Goal: Complete application form

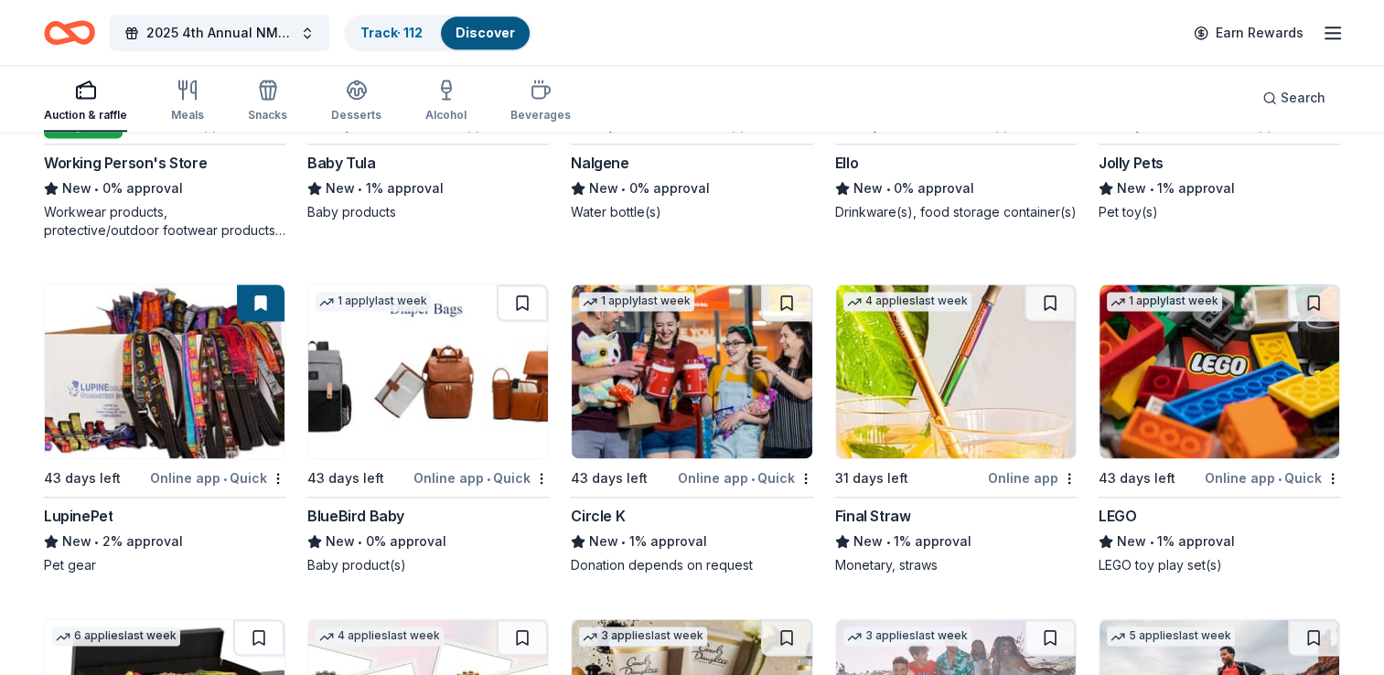
scroll to position [9460, 0]
click at [445, 382] on img at bounding box center [428, 372] width 240 height 174
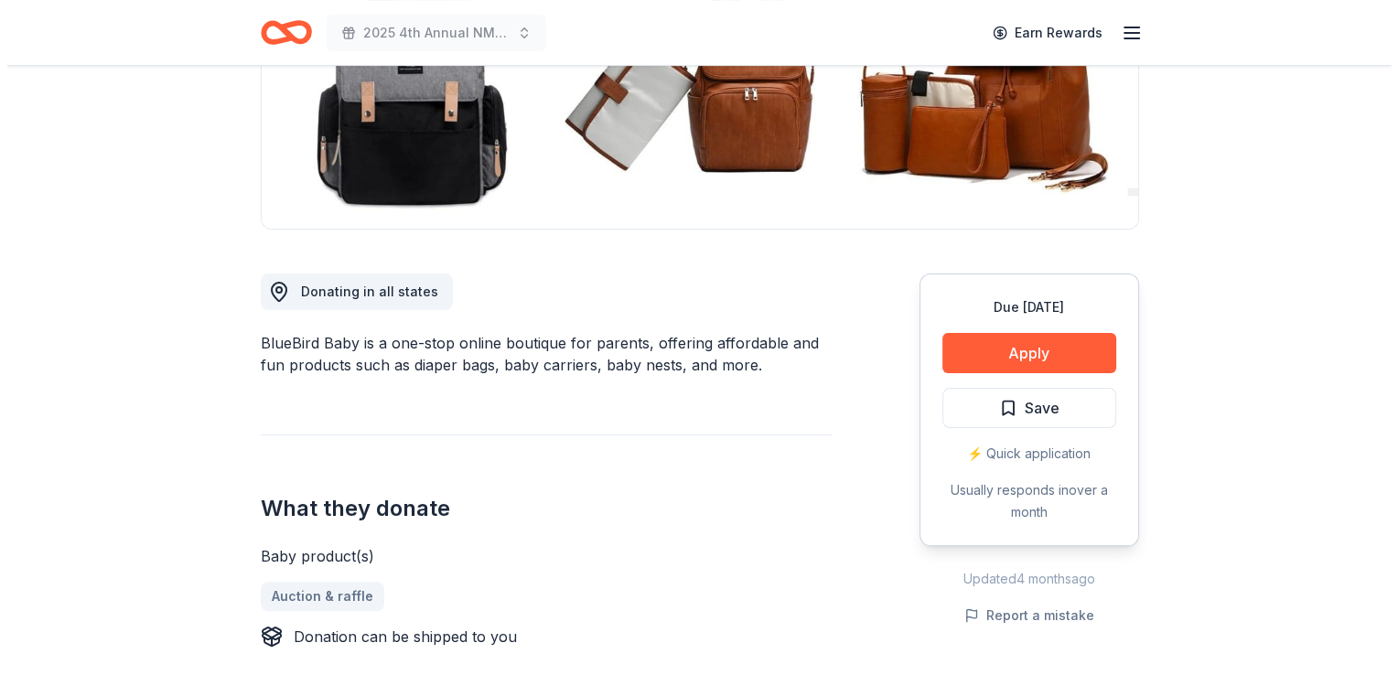
scroll to position [329, 0]
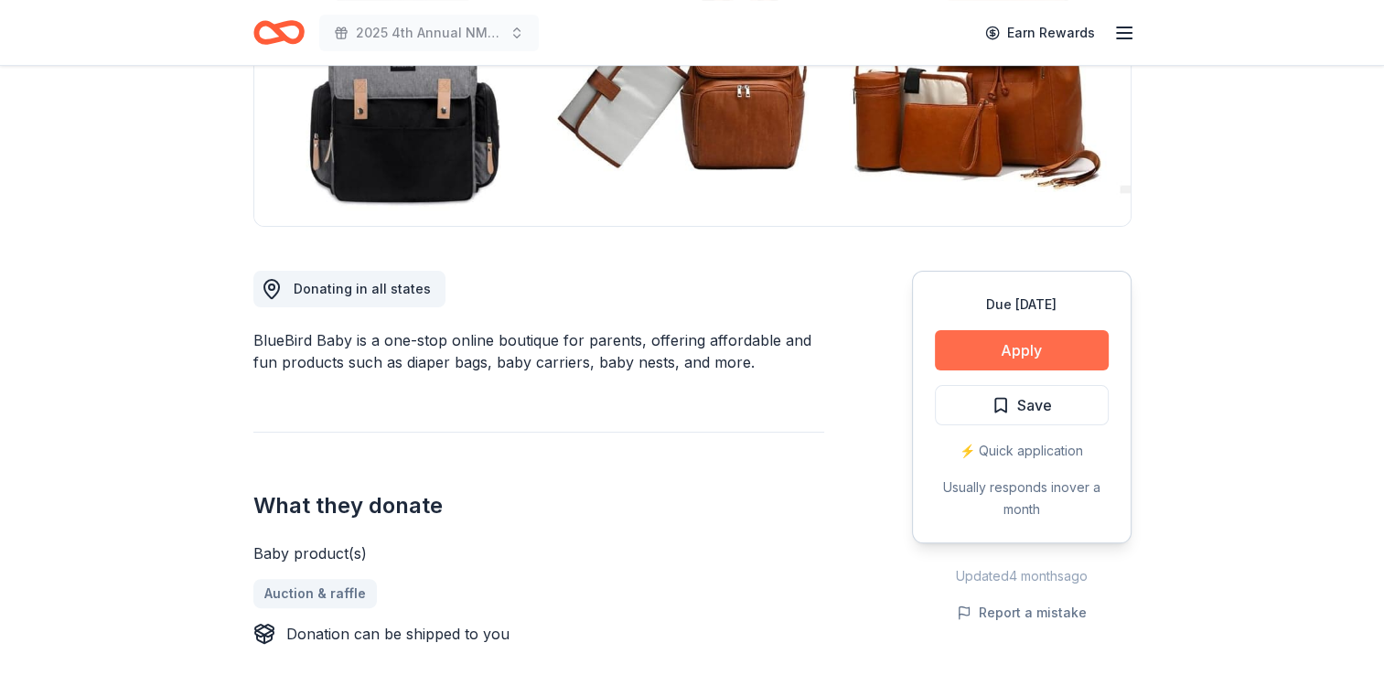
click at [1012, 357] on button "Apply" at bounding box center [1022, 350] width 174 height 40
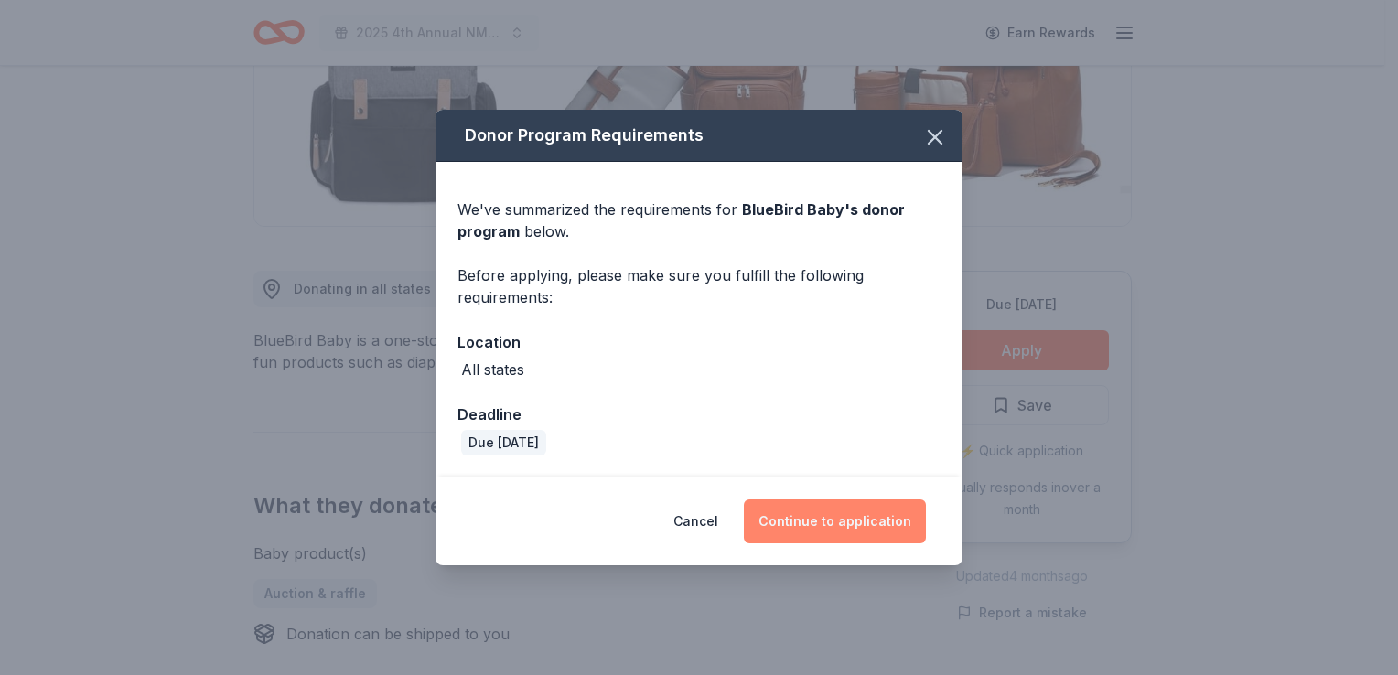
click at [810, 522] on button "Continue to application" at bounding box center [835, 522] width 182 height 44
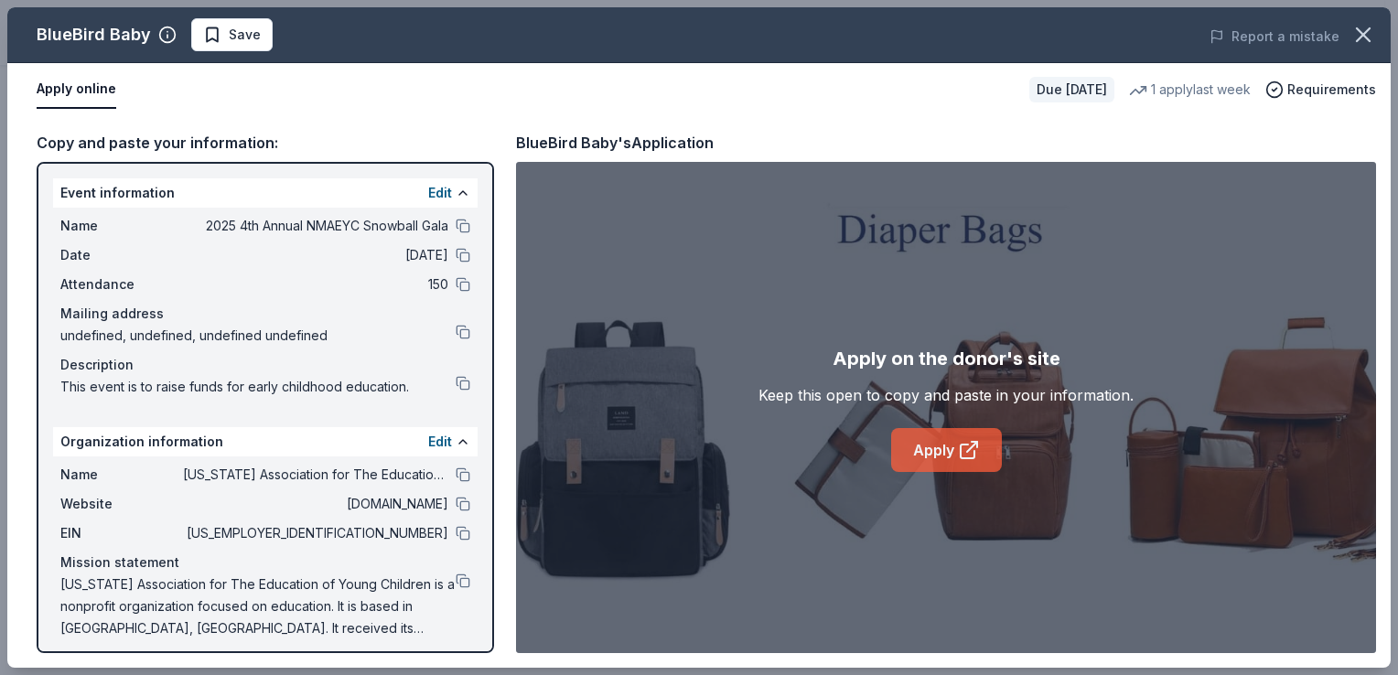
click at [932, 449] on link "Apply" at bounding box center [946, 450] width 111 height 44
click at [218, 48] on button "Save" at bounding box center [231, 34] width 81 height 33
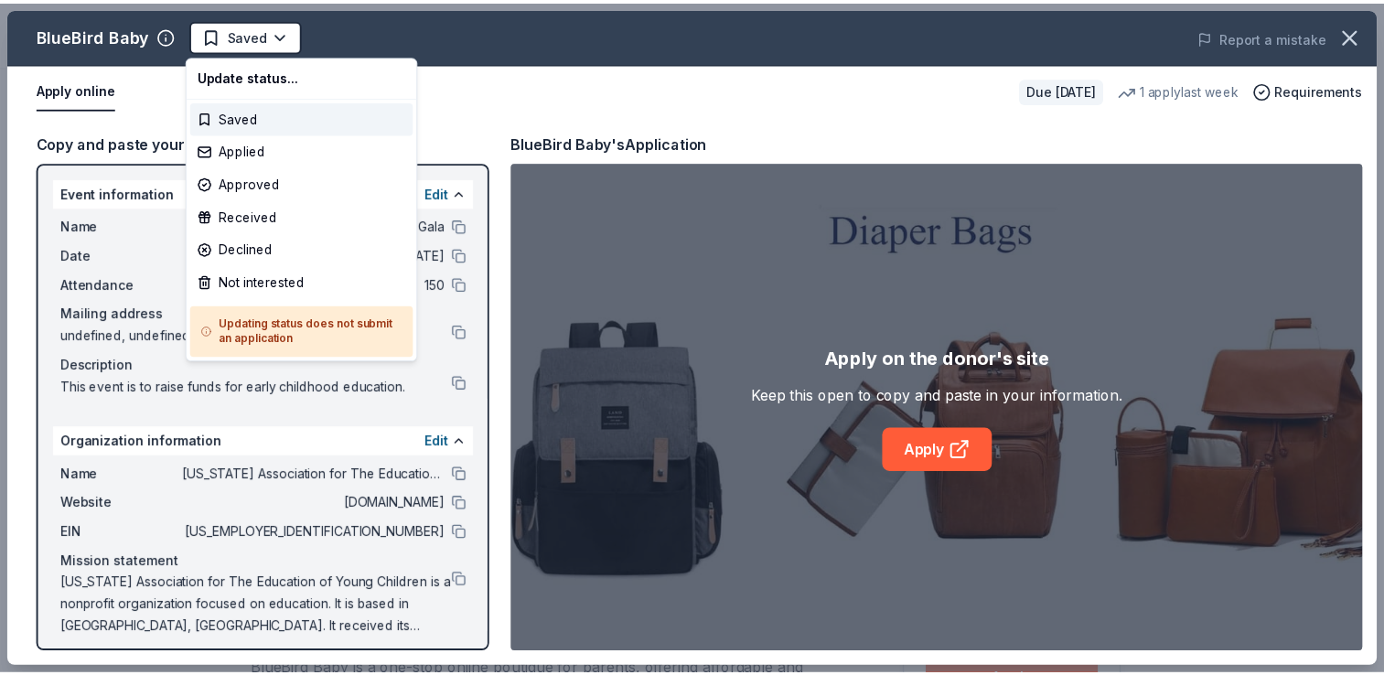
scroll to position [0, 0]
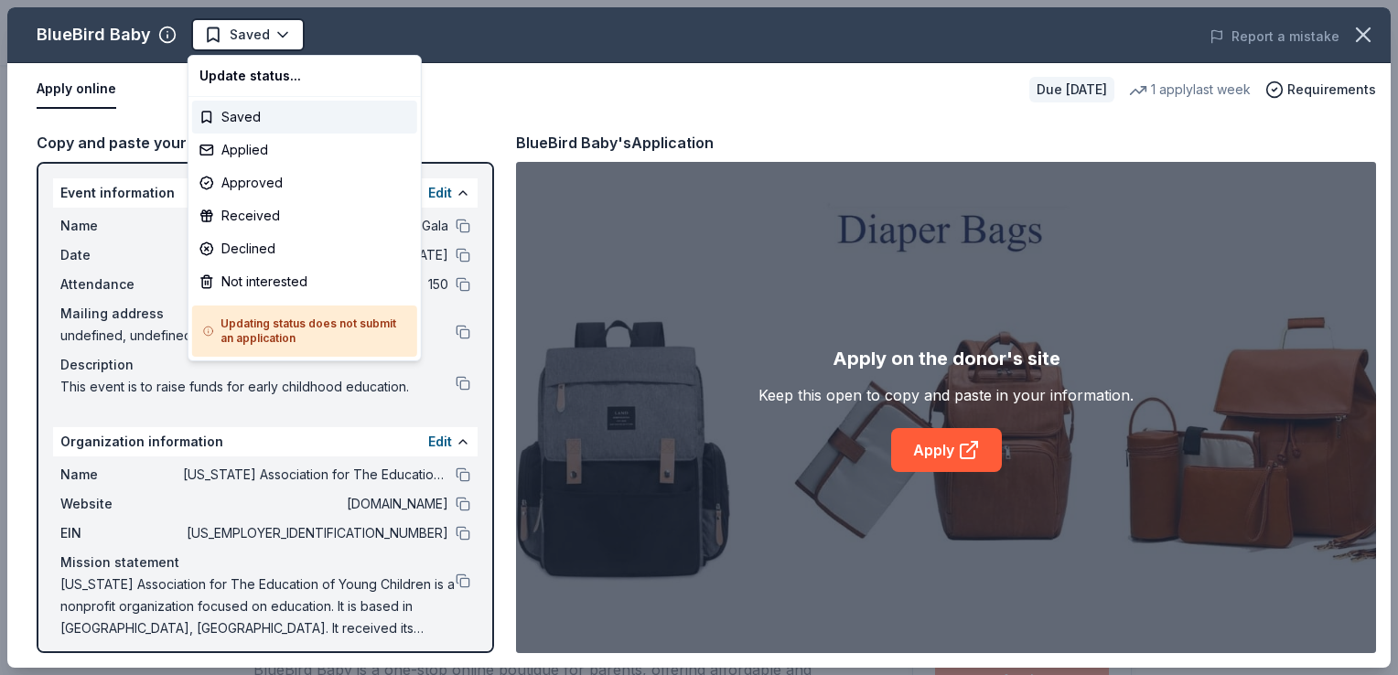
click at [218, 48] on html "2025 4th Annual NMAEYC Snowball Gala Saved Apply Due in 43 days Share BlueBird …" at bounding box center [699, 337] width 1398 height 675
click at [227, 153] on div "Applied" at bounding box center [304, 150] width 225 height 33
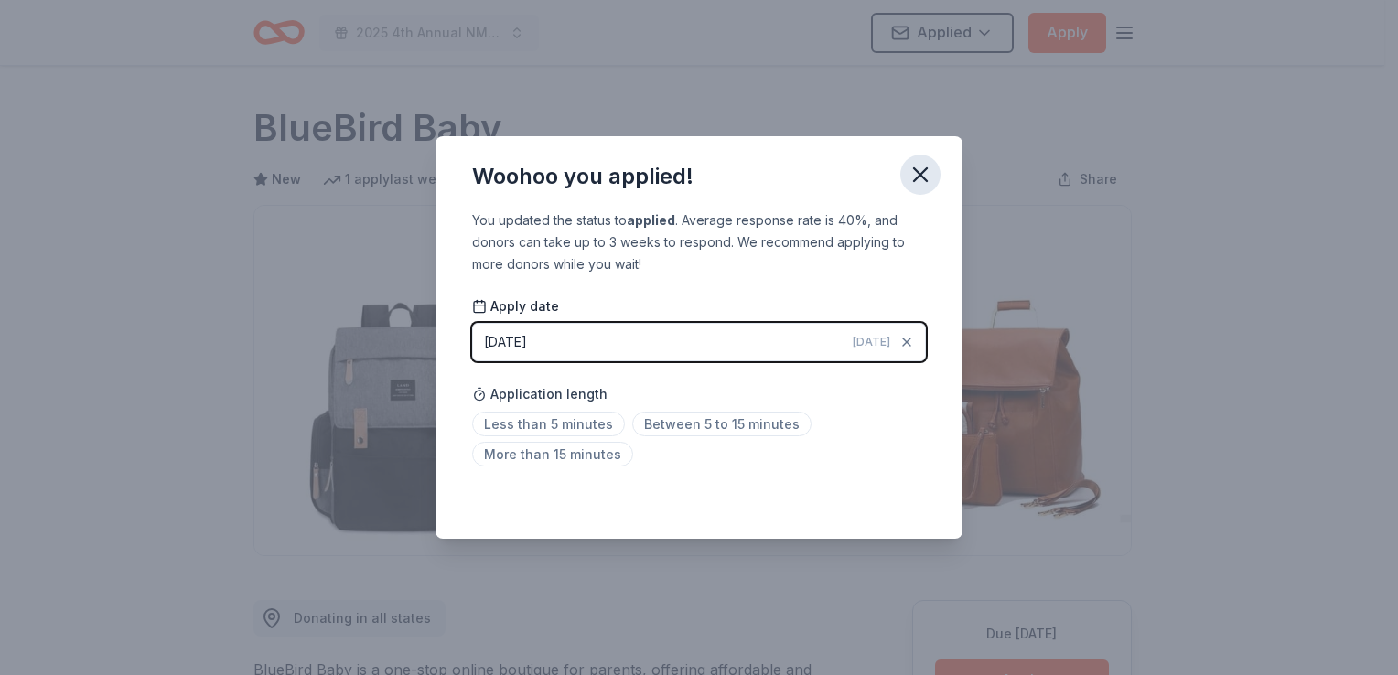
click at [919, 177] on icon "button" at bounding box center [920, 174] width 13 height 13
